Goal: Task Accomplishment & Management: Use online tool/utility

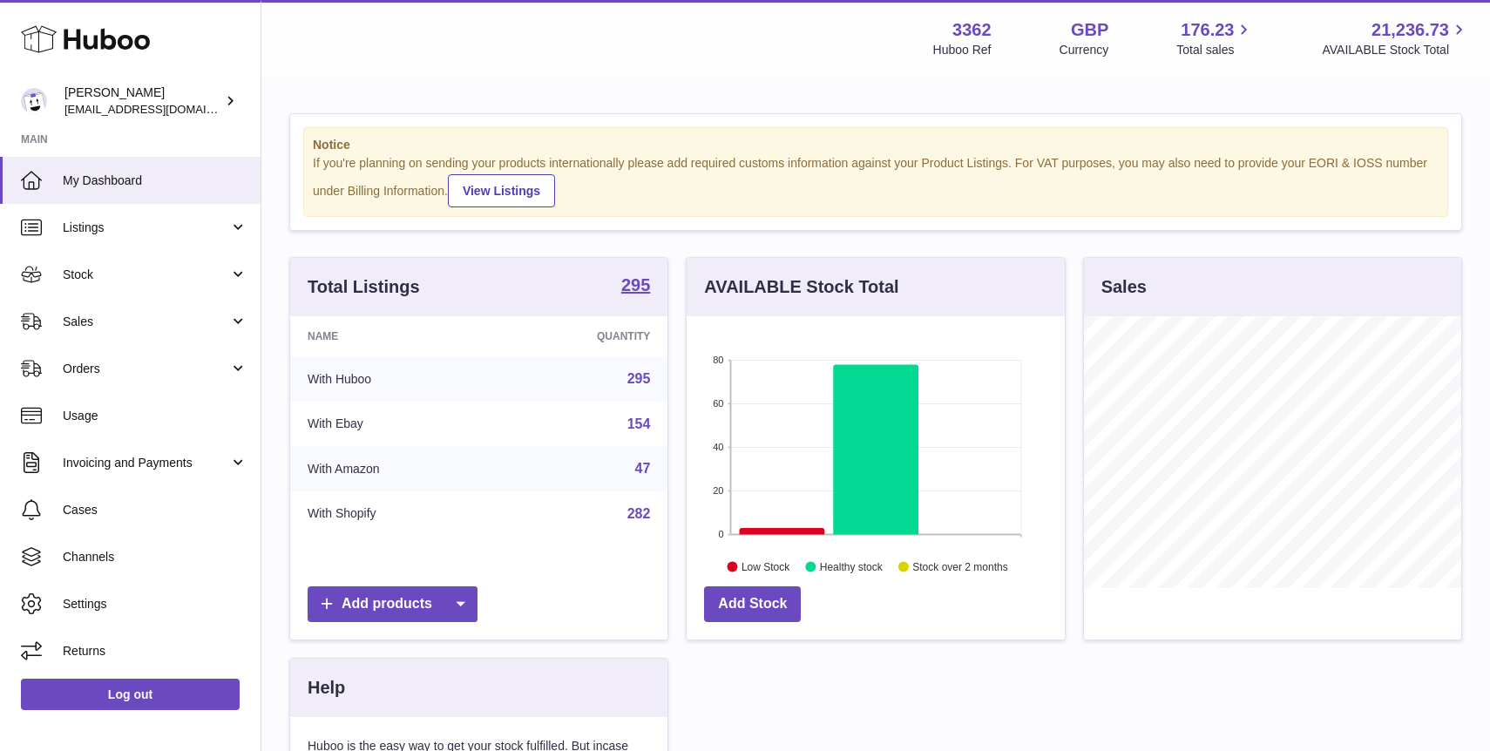
scroll to position [272, 377]
click at [160, 330] on link "Sales" at bounding box center [130, 321] width 261 height 47
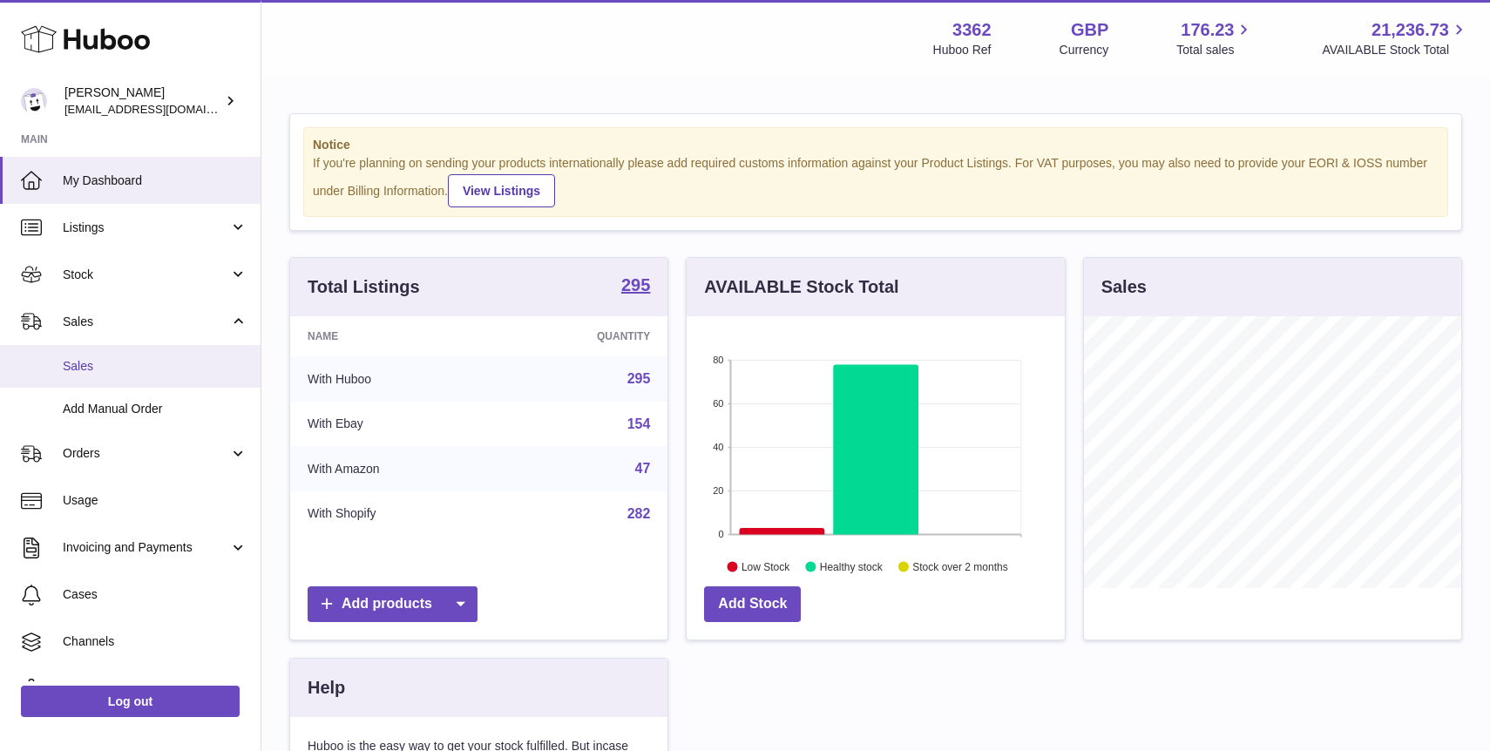
click at [160, 361] on span "Sales" at bounding box center [155, 366] width 185 height 17
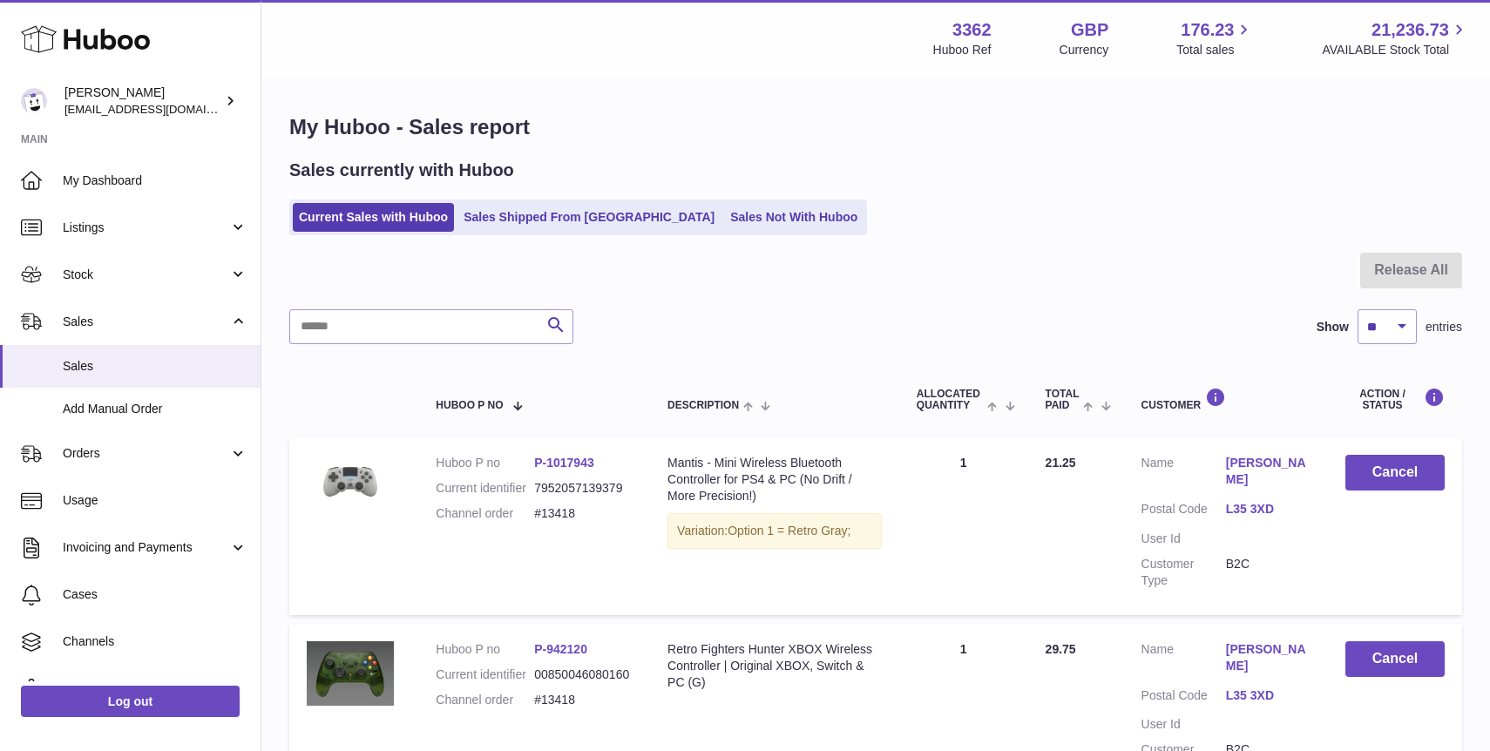
click at [696, 200] on ul "Current Sales with Huboo Sales Shipped From Huboo Sales Not With Huboo" at bounding box center [578, 218] width 578 height 36
click at [724, 216] on link "Sales Not With Huboo" at bounding box center [793, 217] width 139 height 29
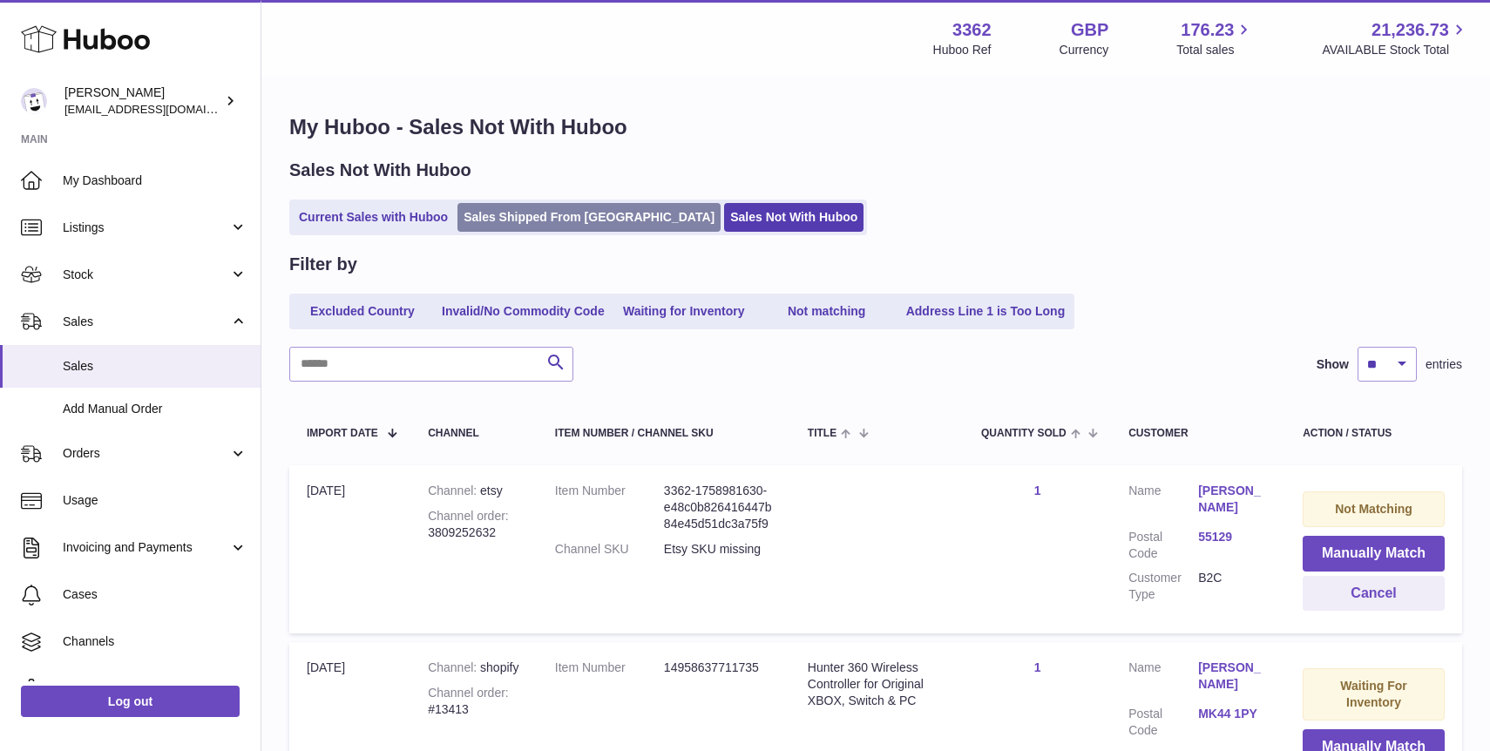
click at [518, 209] on link "Sales Shipped From [GEOGRAPHIC_DATA]" at bounding box center [588, 217] width 263 height 29
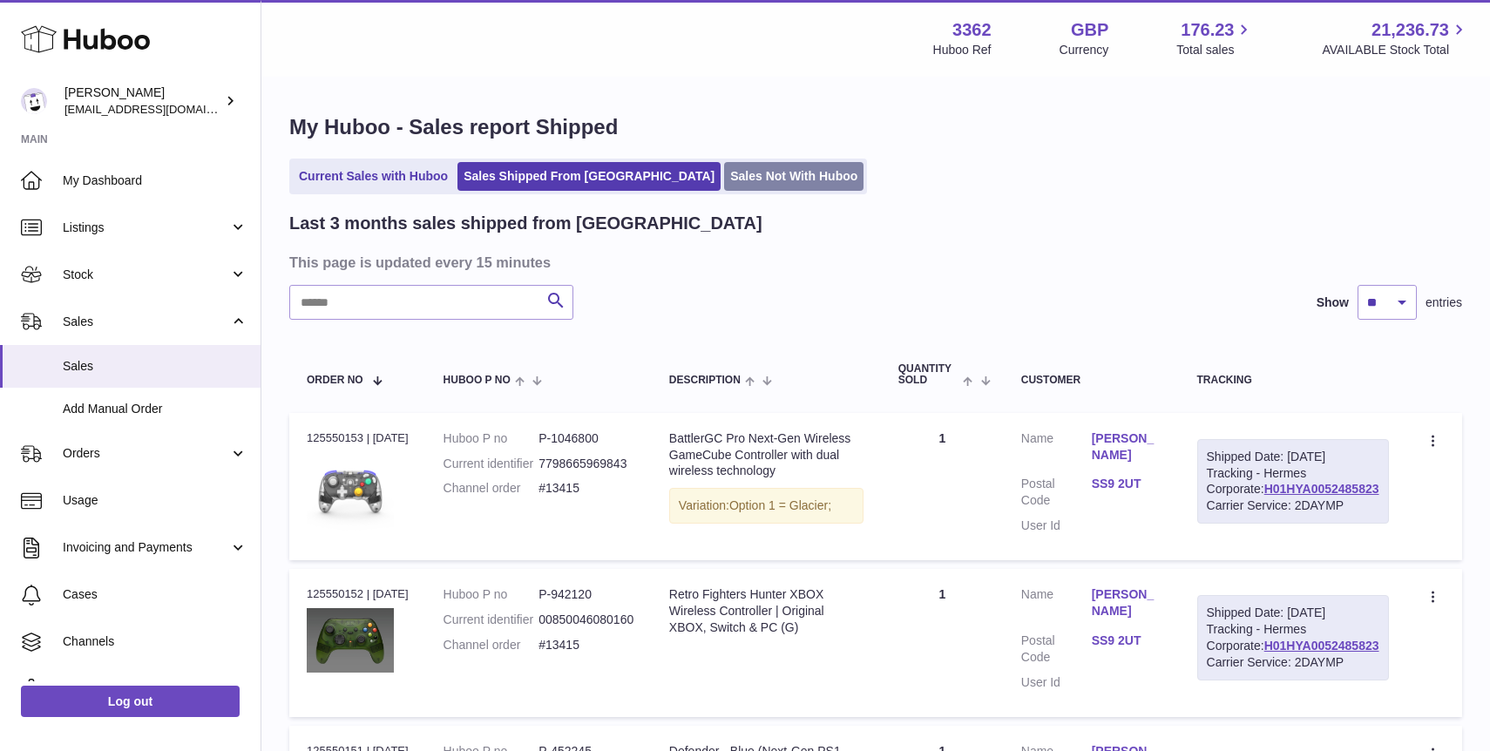
click at [724, 169] on link "Sales Not With Huboo" at bounding box center [793, 176] width 139 height 29
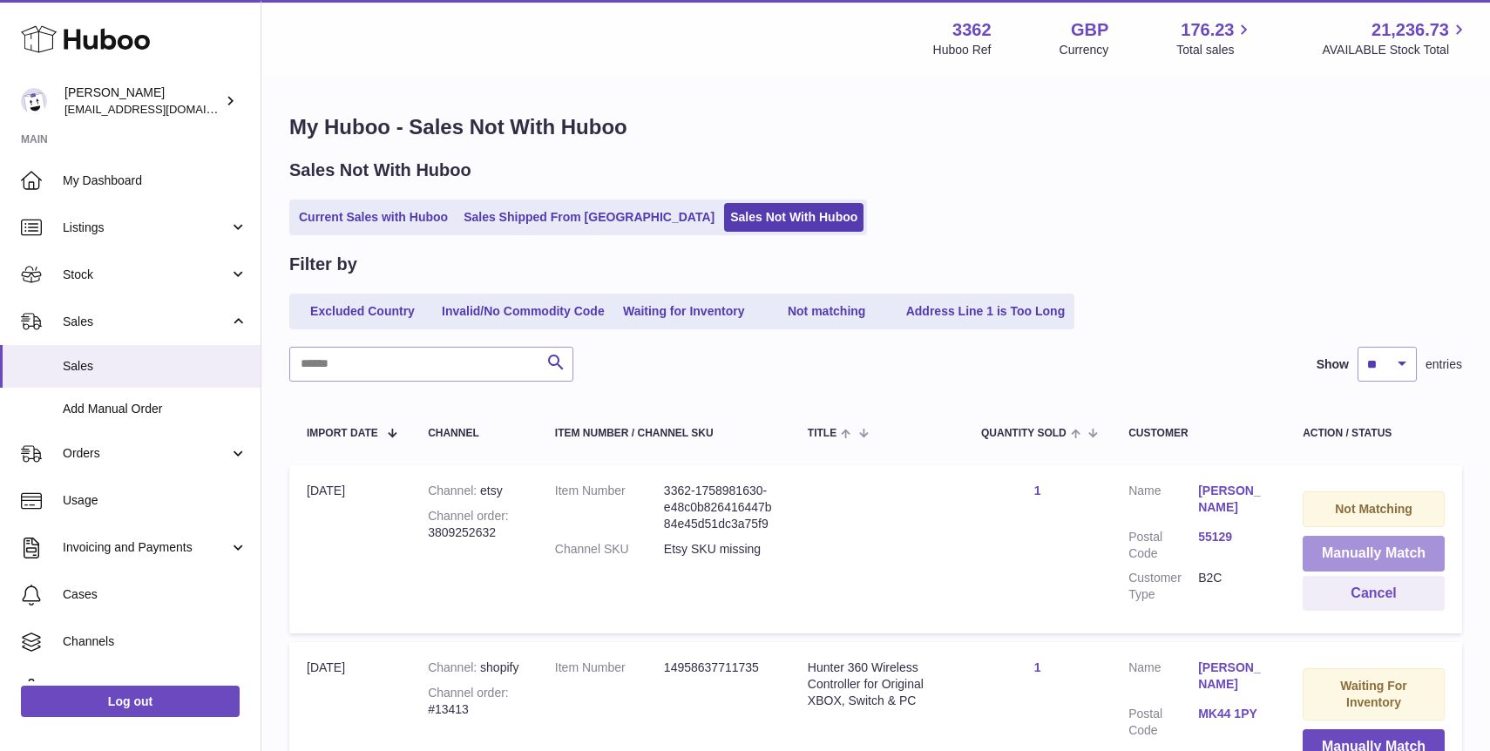
click at [1339, 547] on button "Manually Match" at bounding box center [1374, 554] width 142 height 36
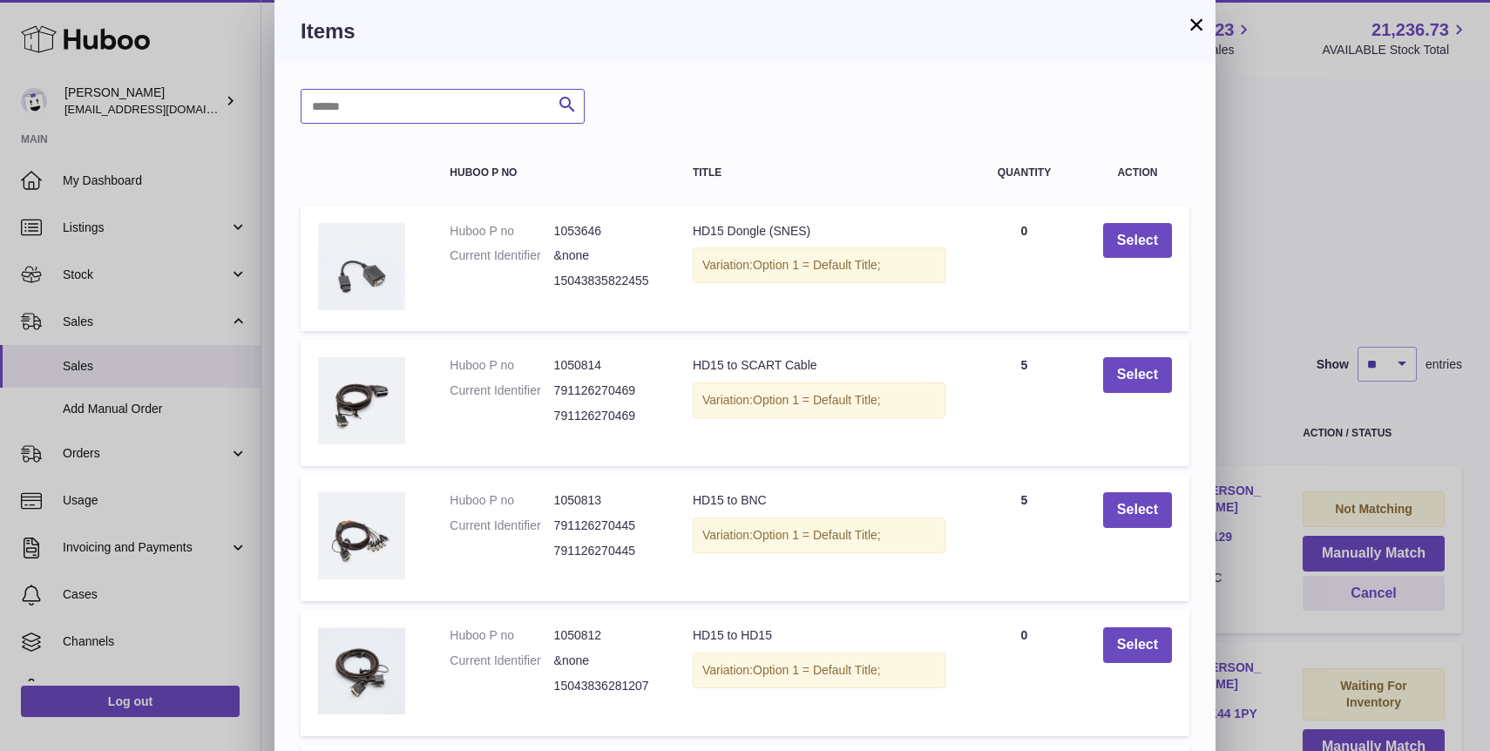
click at [464, 113] on input "text" at bounding box center [443, 106] width 284 height 35
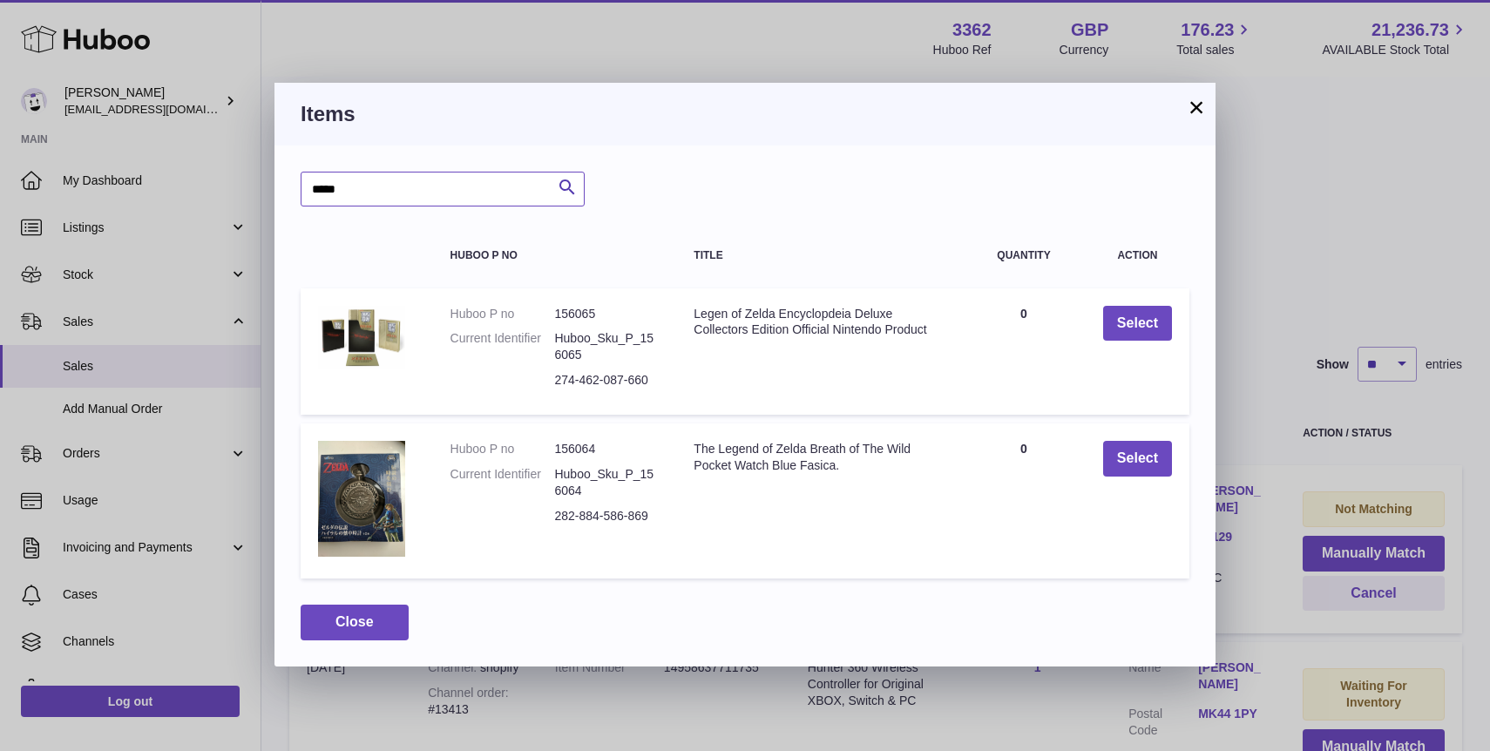
click at [388, 193] on input "*****" at bounding box center [443, 189] width 284 height 35
type input "****"
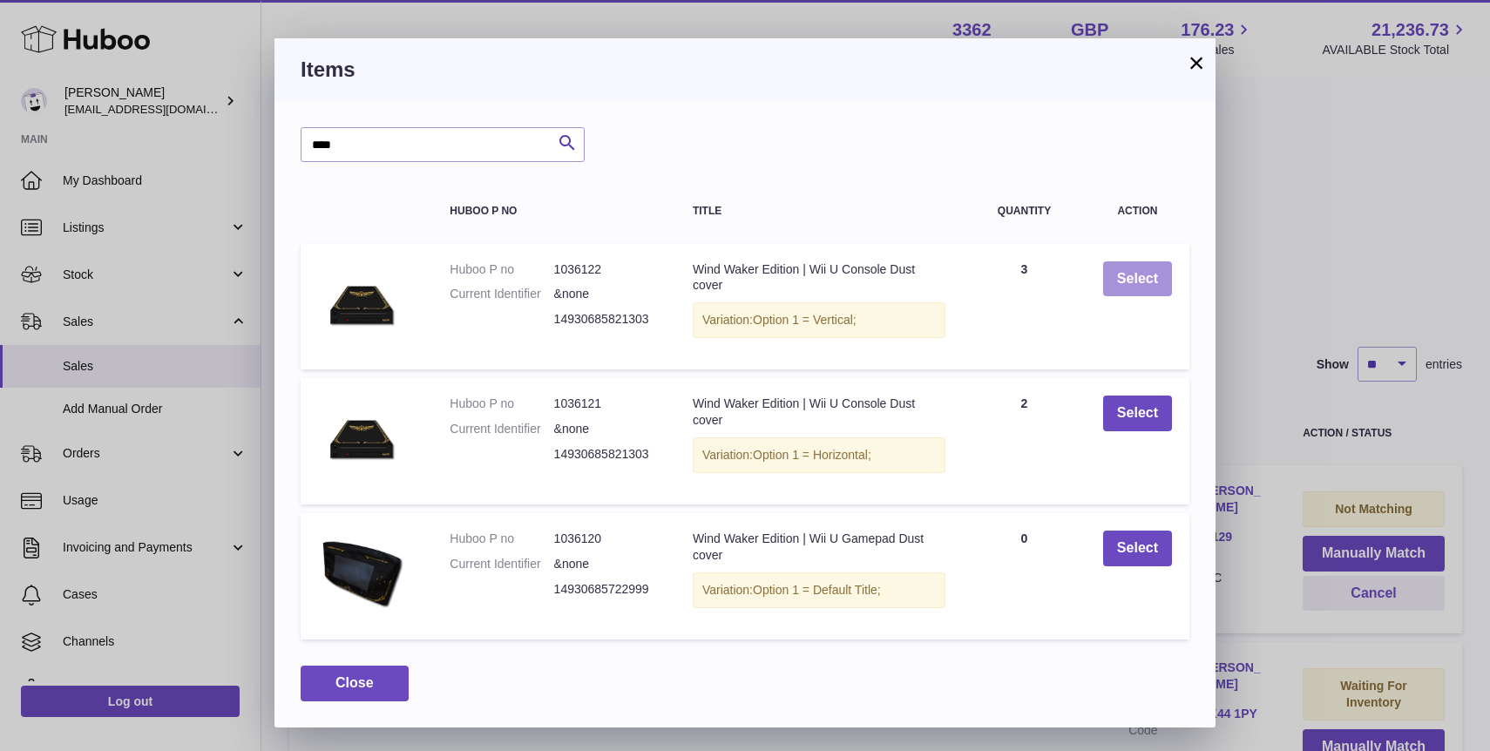
click at [1160, 274] on button "Select" at bounding box center [1137, 279] width 69 height 36
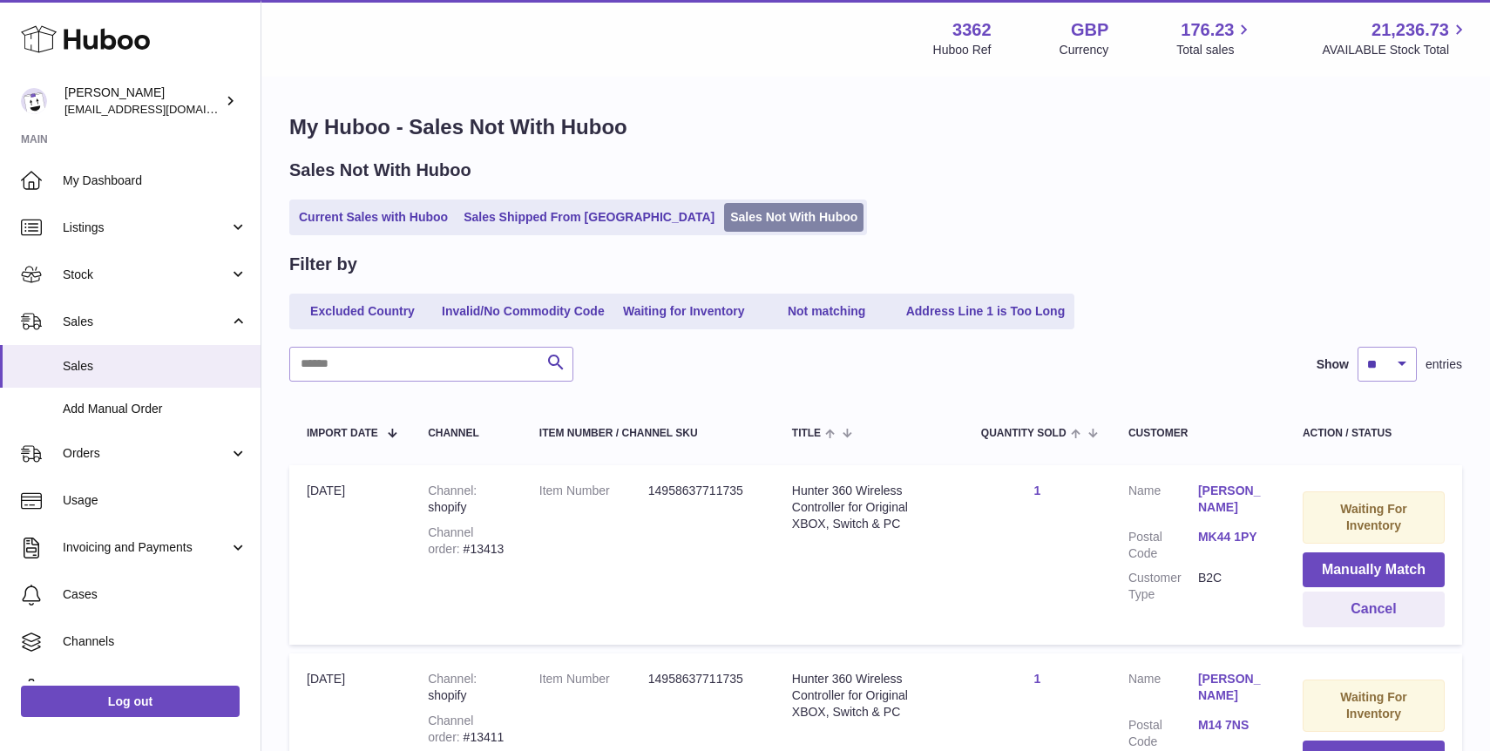
click at [724, 220] on link "Sales Not With Huboo" at bounding box center [793, 217] width 139 height 29
click at [360, 217] on link "Current Sales with Huboo" at bounding box center [373, 217] width 161 height 29
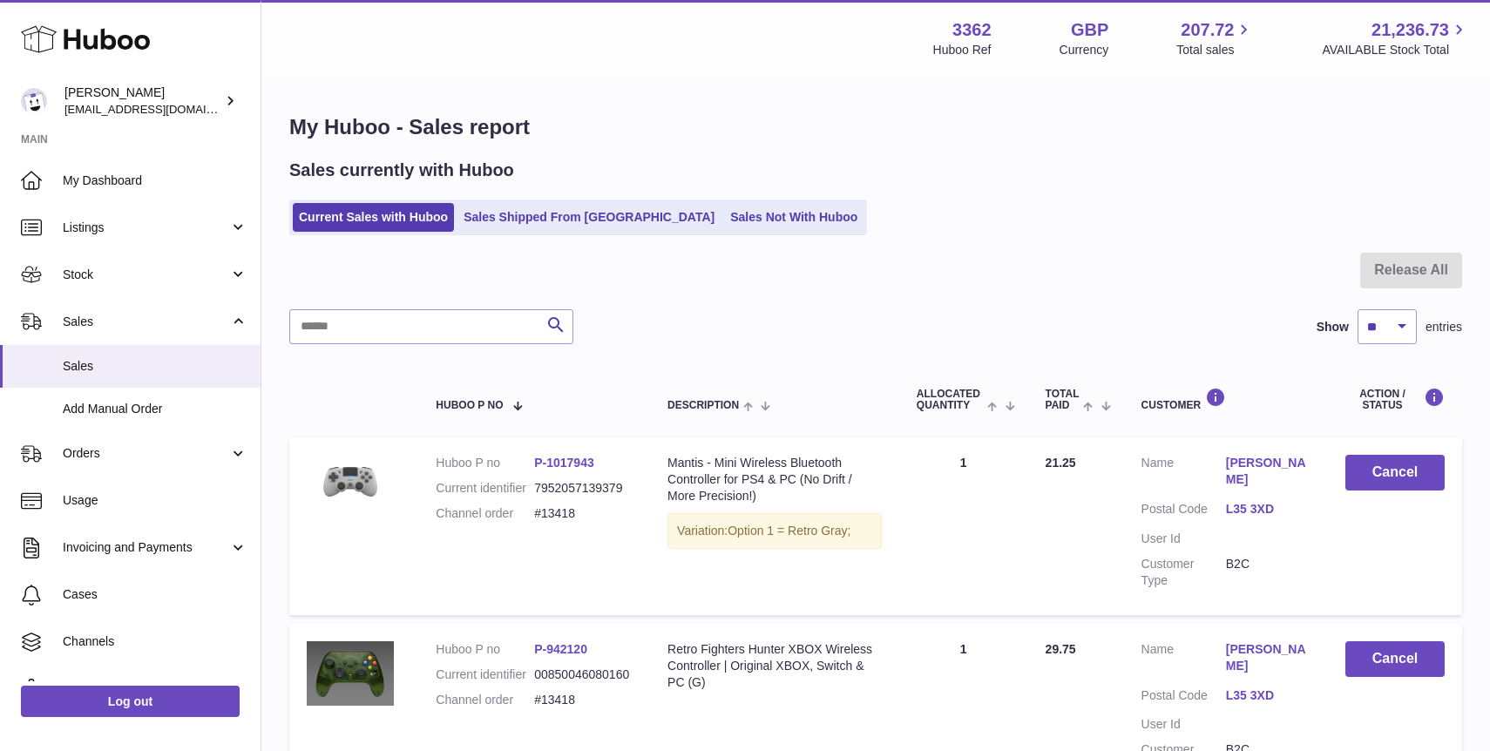
click at [742, 200] on ul "Current Sales with Huboo Sales Shipped From [GEOGRAPHIC_DATA] Sales Not With Hu…" at bounding box center [578, 218] width 578 height 36
click at [742, 209] on link "Sales Not With Huboo" at bounding box center [793, 217] width 139 height 29
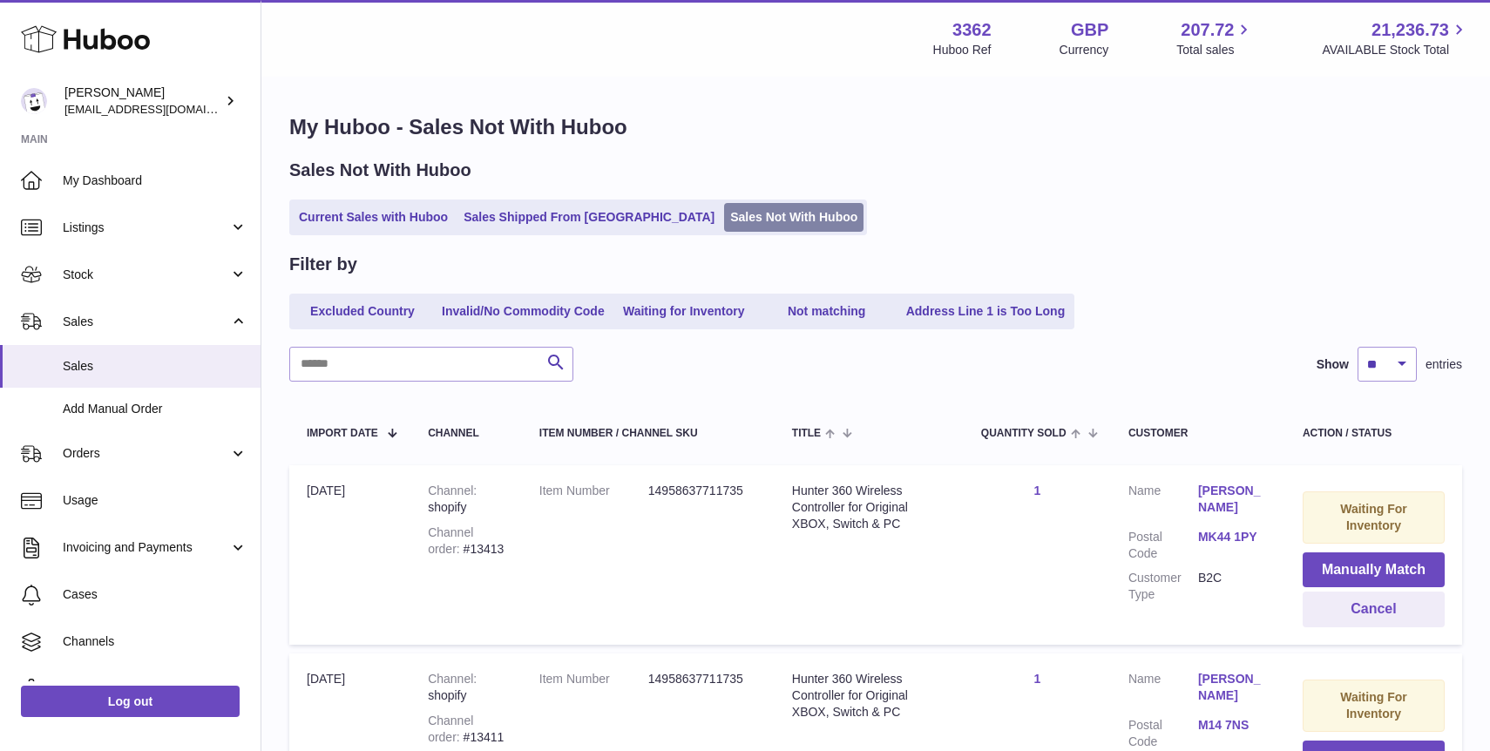
click at [724, 217] on link "Sales Not With Huboo" at bounding box center [793, 217] width 139 height 29
